Goal: Obtain resource: Download file/media

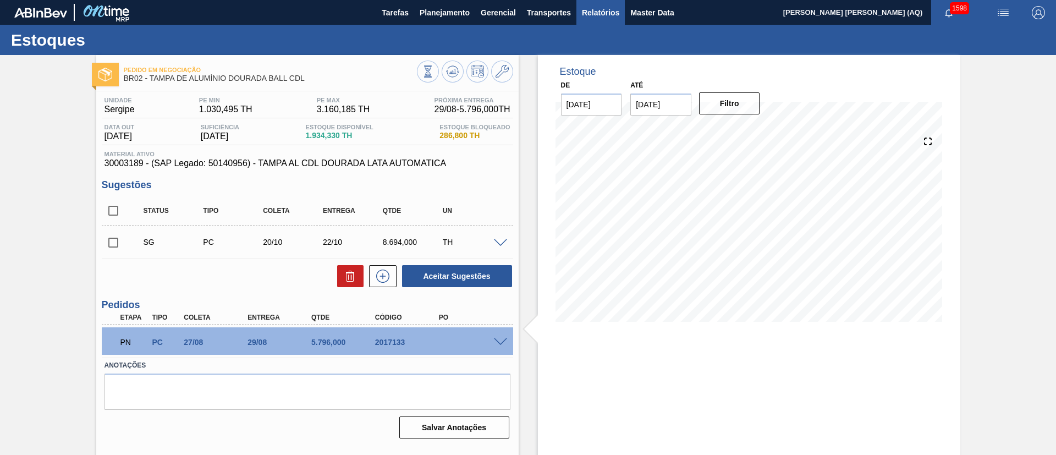
click at [591, 10] on span "Relatórios" at bounding box center [600, 12] width 37 height 13
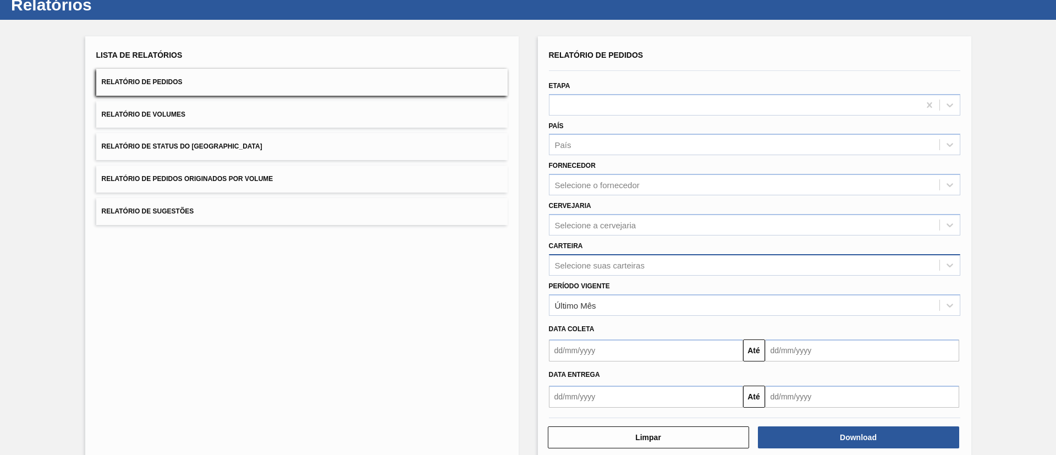
scroll to position [54, 0]
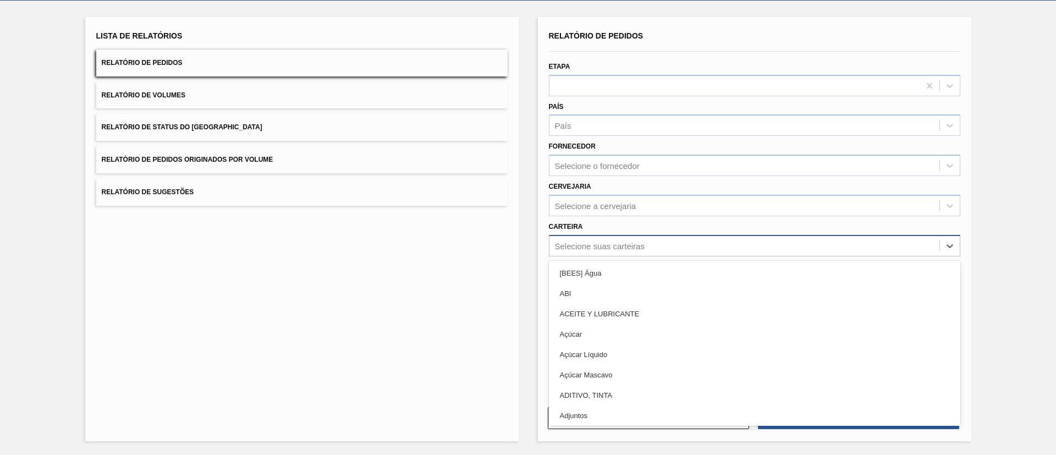
click at [645, 246] on div "Selecione suas carteiras" at bounding box center [744, 246] width 390 height 16
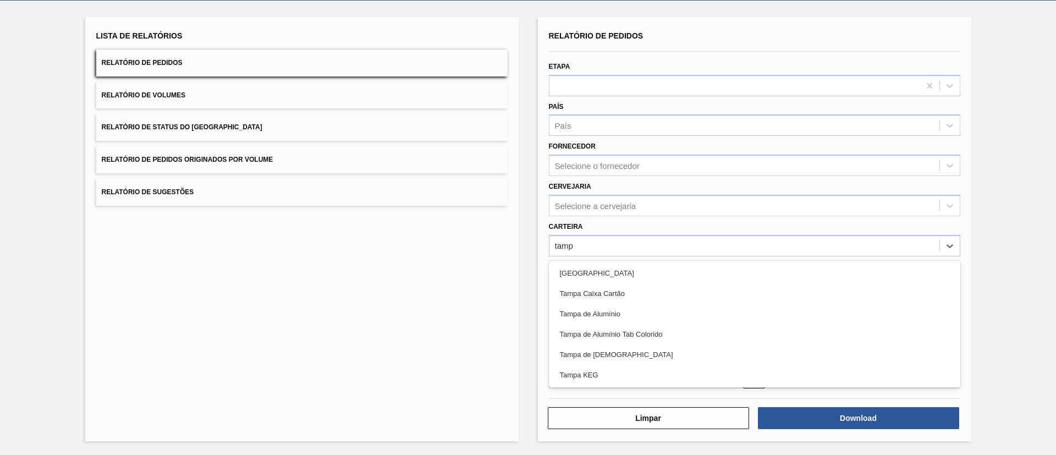
type input "[GEOGRAPHIC_DATA]"
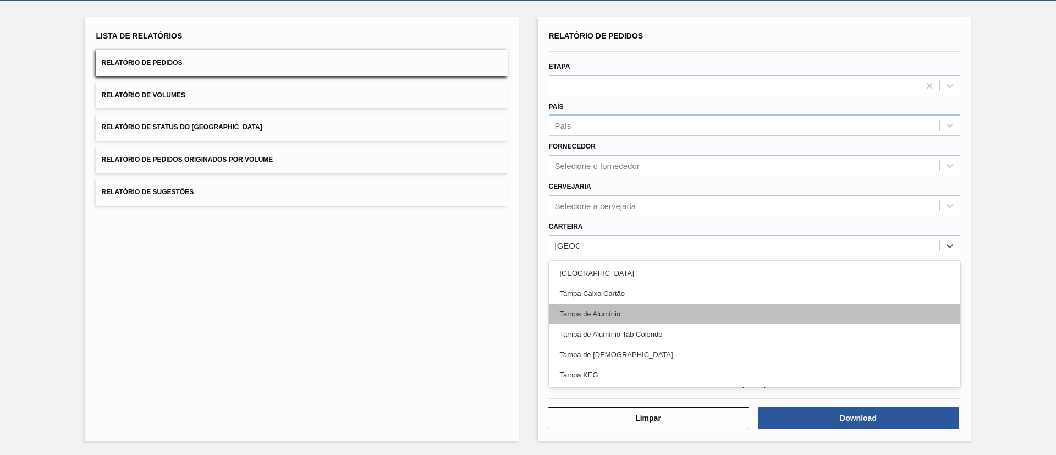
click at [658, 316] on div "Tampa de Alumínio" at bounding box center [754, 314] width 411 height 20
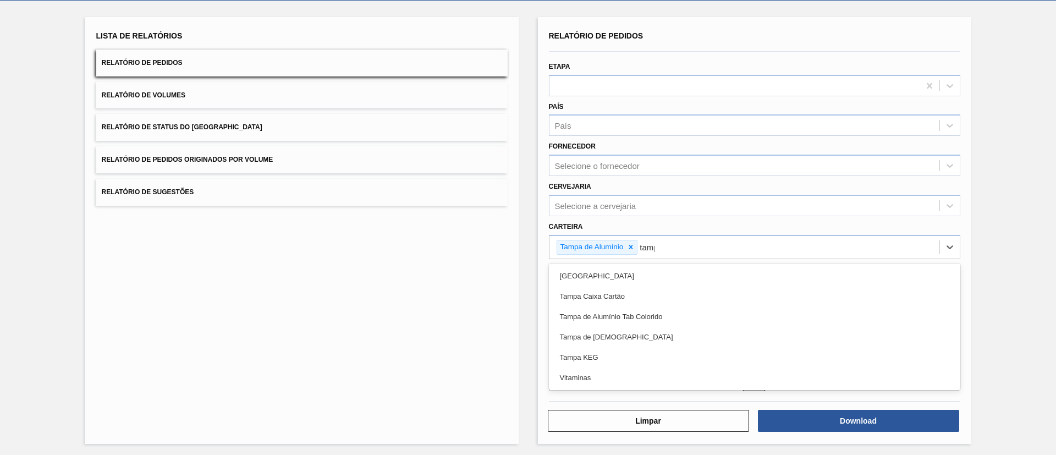
type input "[GEOGRAPHIC_DATA]"
click at [658, 316] on div "Tampa de Alumínio Tab Colorido" at bounding box center [754, 316] width 411 height 20
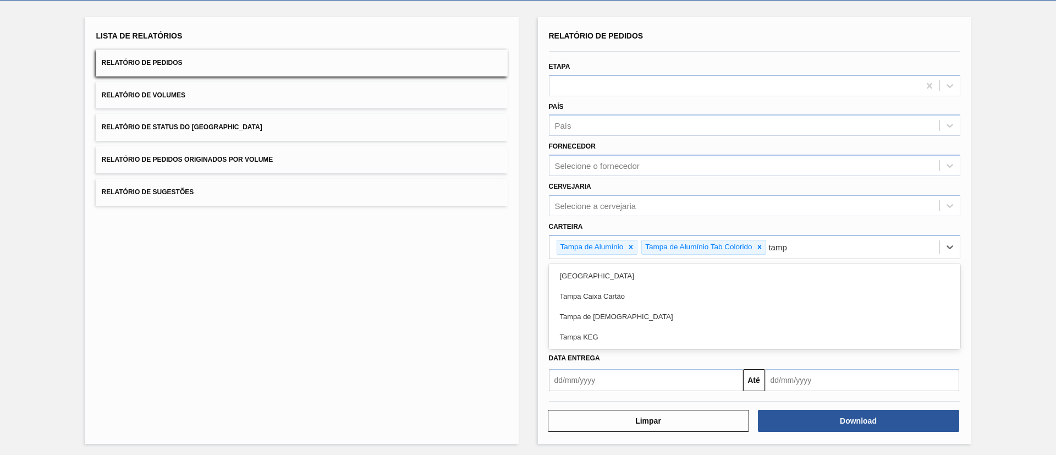
type input "[GEOGRAPHIC_DATA]"
click at [657, 320] on div "Tampa de [DEMOGRAPHIC_DATA]" at bounding box center [754, 316] width 411 height 20
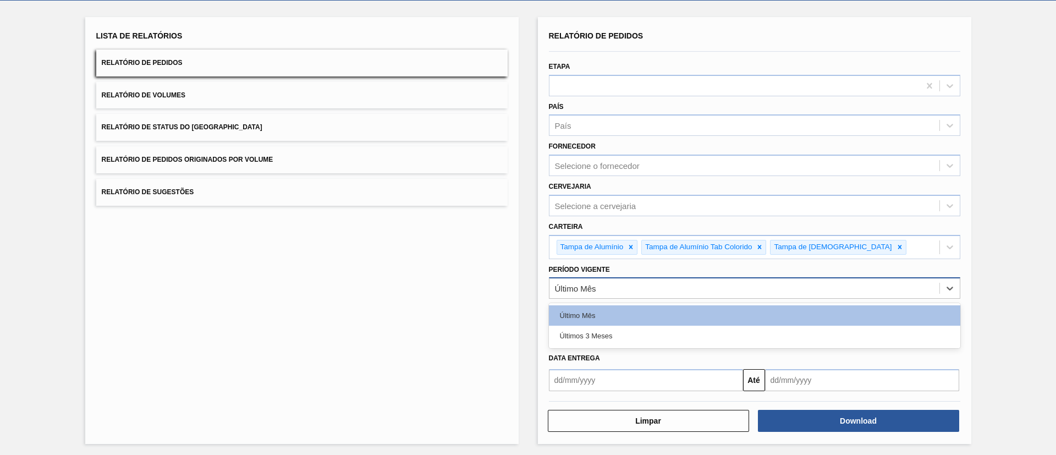
click at [718, 279] on div "Último Mês" at bounding box center [754, 287] width 411 height 21
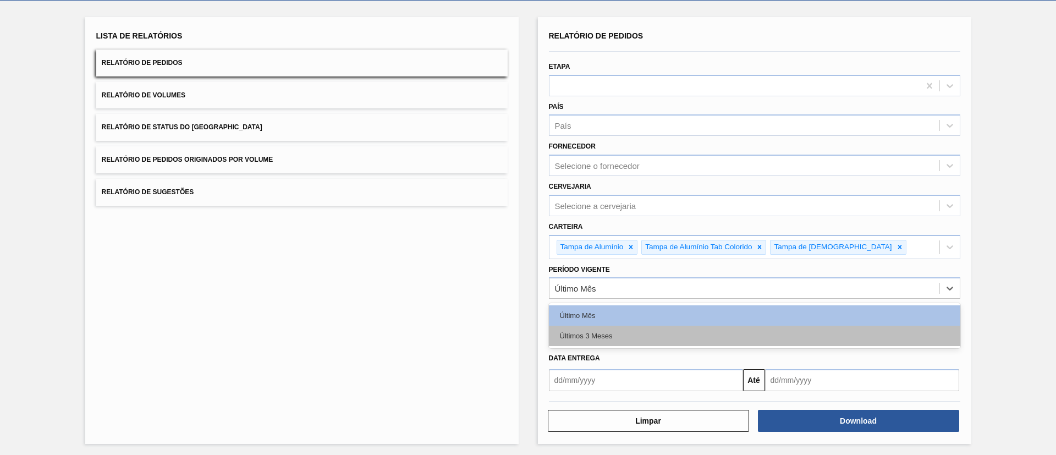
click at [730, 342] on div "Últimos 3 Meses" at bounding box center [754, 336] width 411 height 20
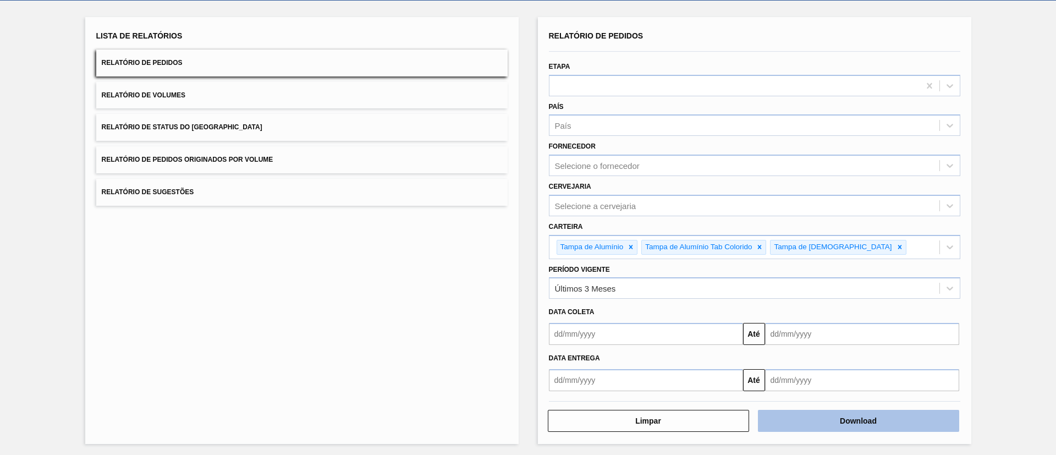
click at [858, 418] on button "Download" at bounding box center [858, 421] width 201 height 22
